Goal: Task Accomplishment & Management: Manage account settings

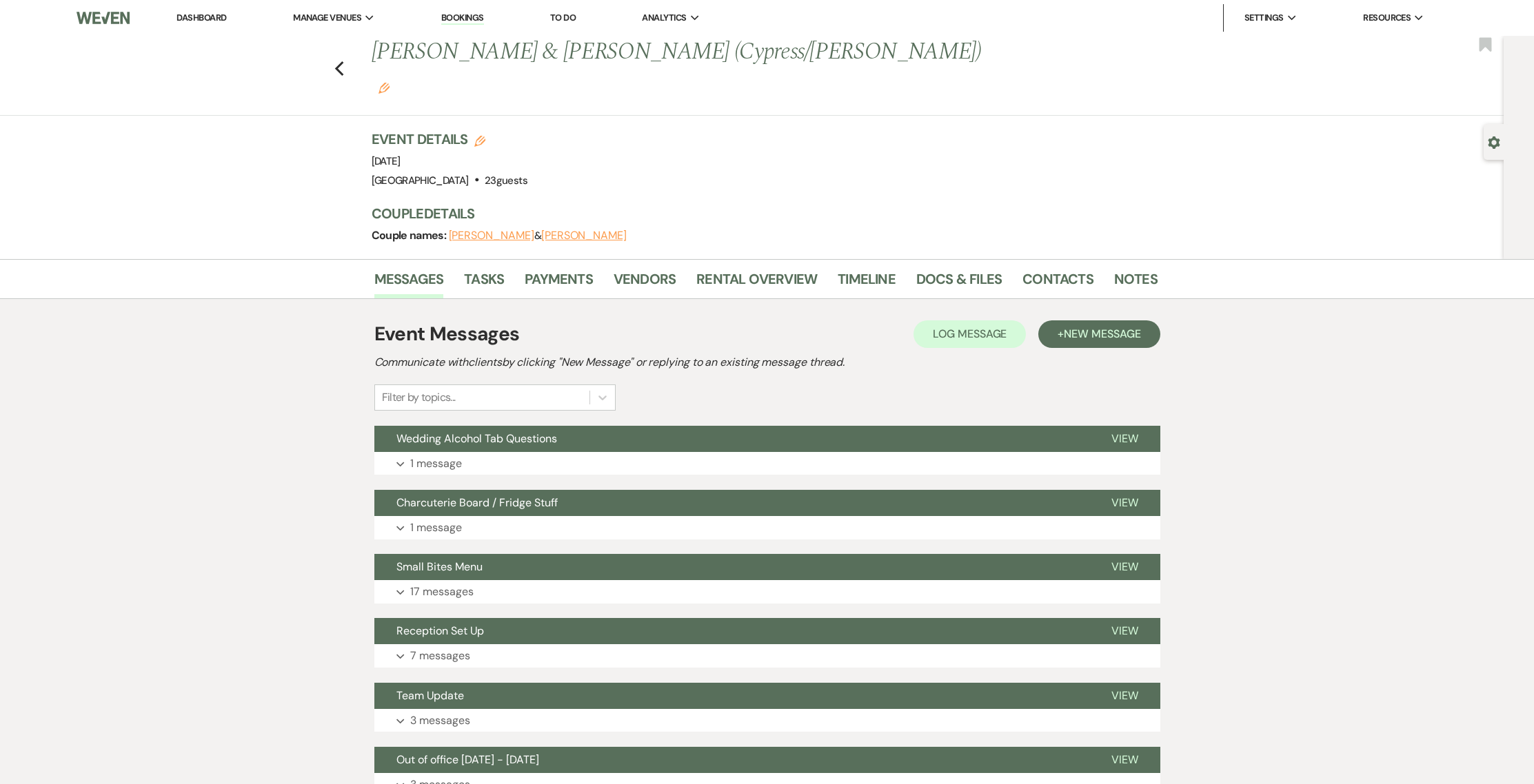
click at [183, 14] on link "Dashboard" at bounding box center [201, 17] width 49 height 11
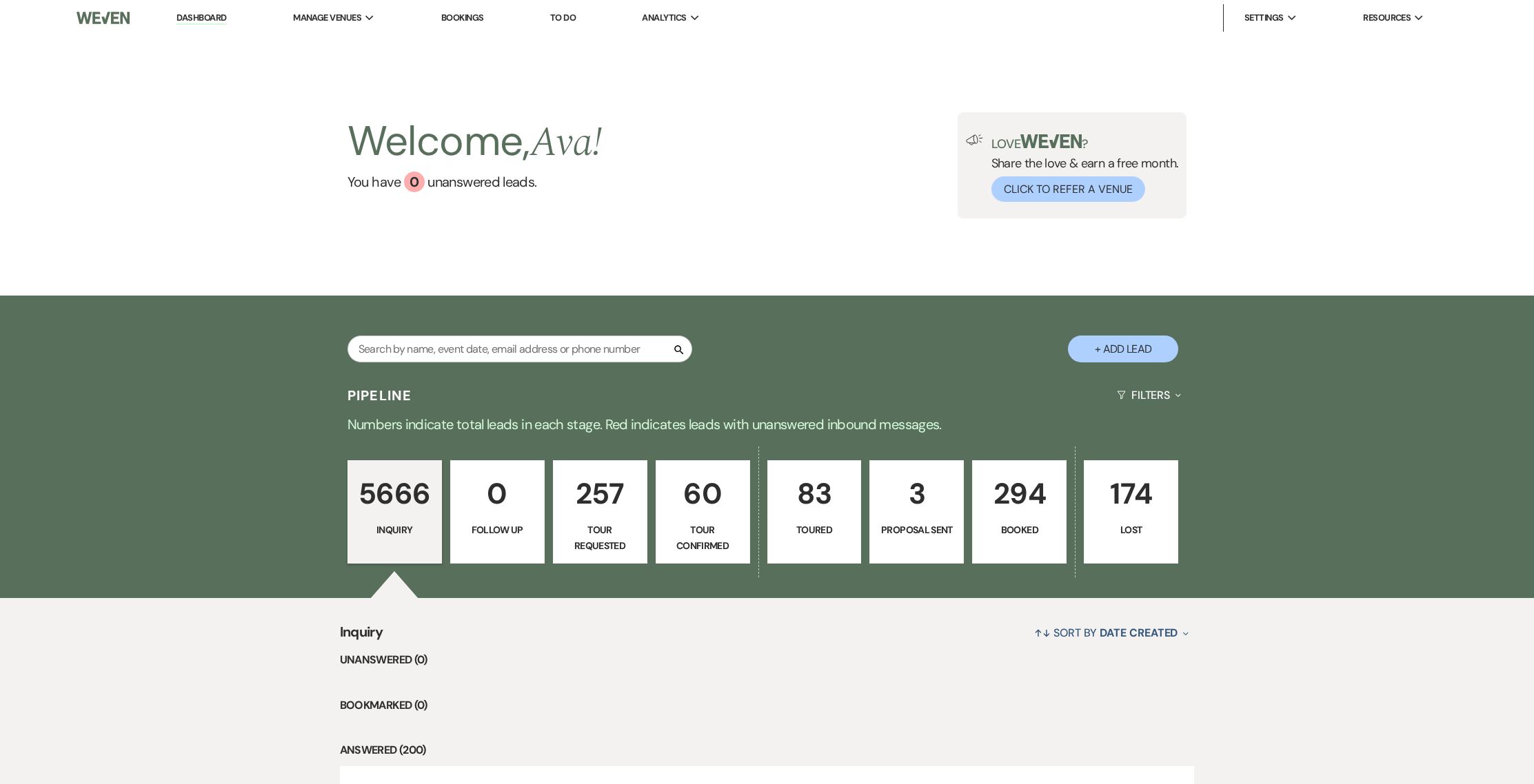
click at [466, 14] on link "Bookings" at bounding box center [462, 17] width 42 height 11
click at [461, 18] on link "Bookings" at bounding box center [462, 17] width 42 height 11
click at [475, 18] on link "Bookings" at bounding box center [462, 17] width 42 height 11
